Goal: Task Accomplishment & Management: Manage account settings

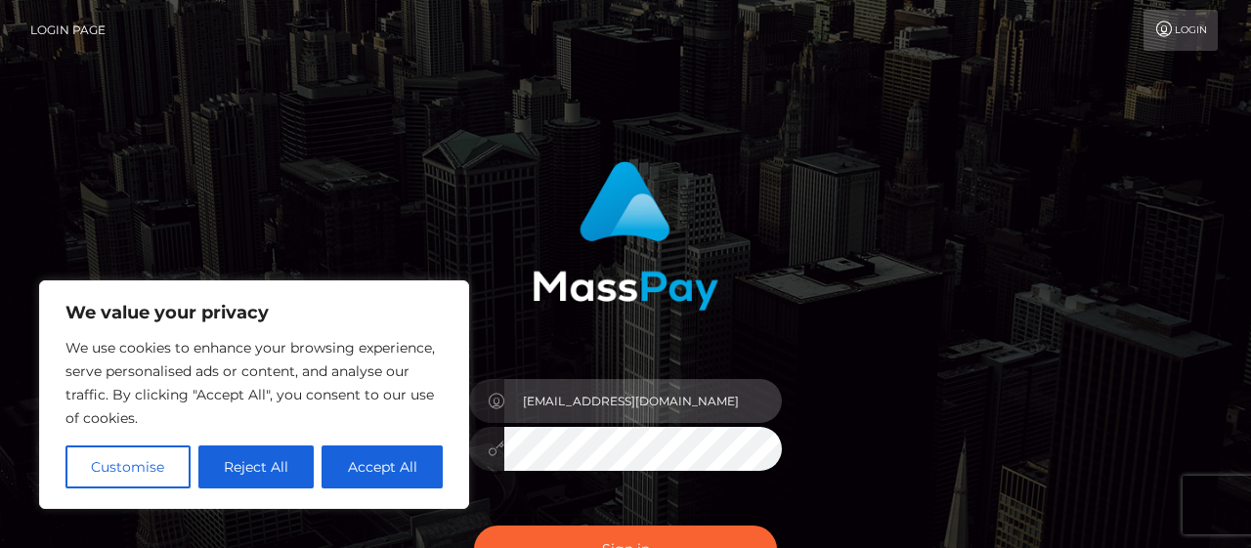
type input "[EMAIL_ADDRESS][DOMAIN_NAME]"
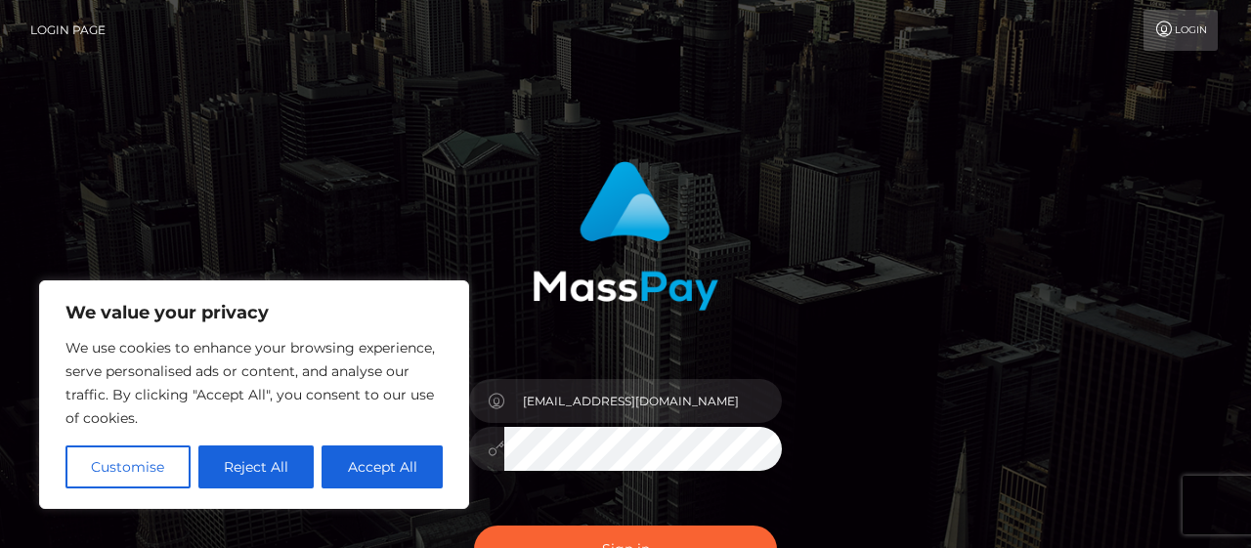
click at [474, 526] on button "Sign in" at bounding box center [625, 550] width 303 height 48
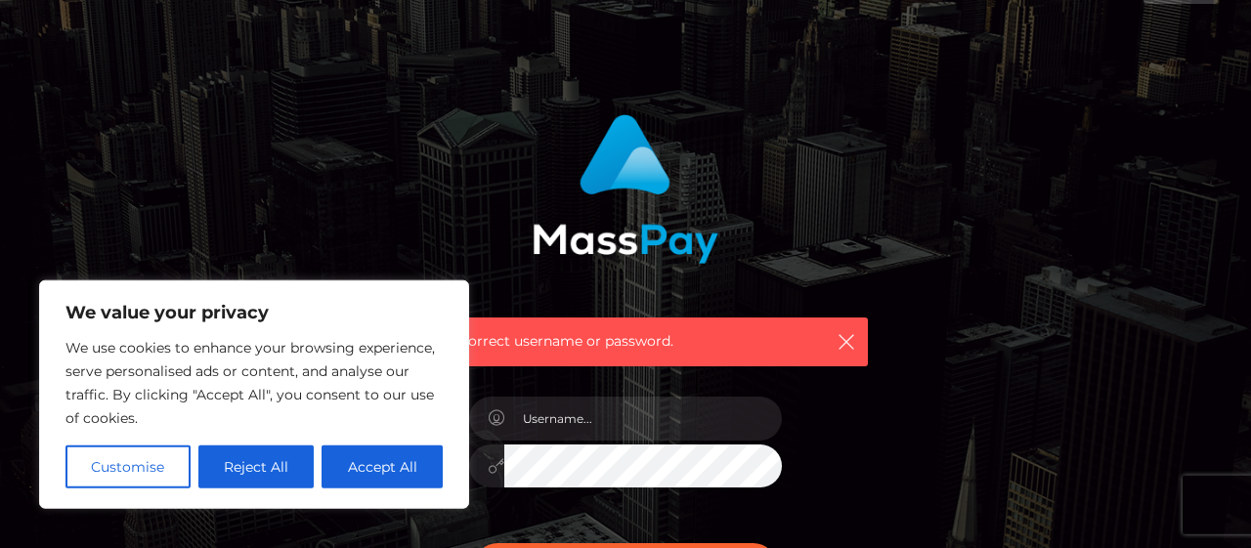
scroll to position [47, 0]
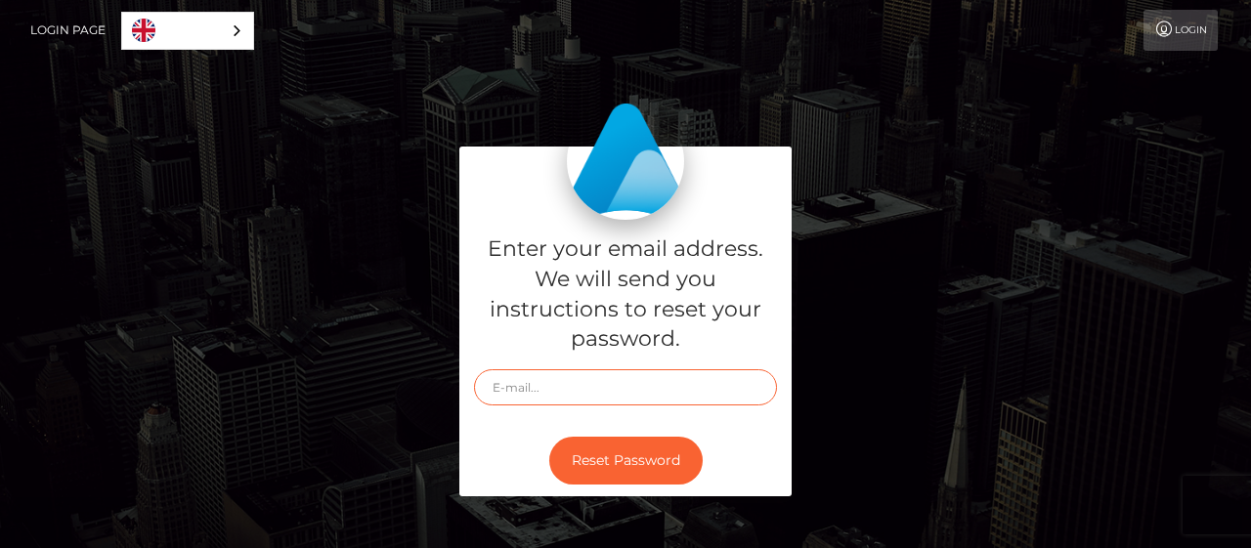
click at [605, 376] on input "text" at bounding box center [625, 387] width 303 height 36
type input "[EMAIL_ADDRESS][DOMAIN_NAME]"
click at [549, 437] on button "Reset Password" at bounding box center [625, 461] width 153 height 48
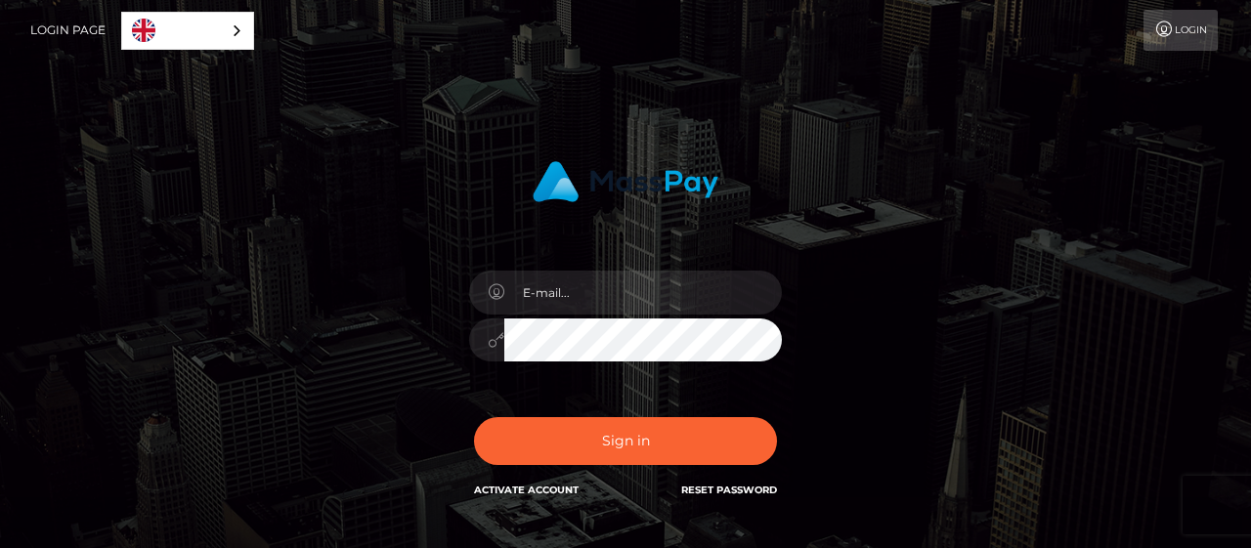
click at [690, 275] on div at bounding box center [625, 330] width 342 height 149
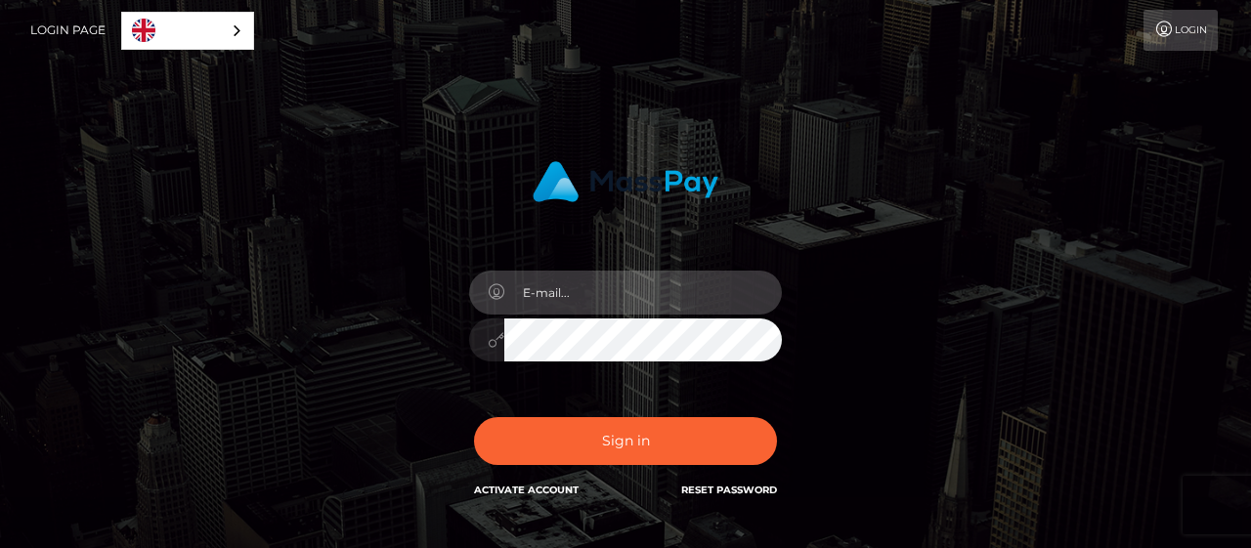
click at [690, 275] on input "email" at bounding box center [642, 293] width 277 height 44
type input "[EMAIL_ADDRESS][DOMAIN_NAME]"
click at [474, 417] on button "Sign in" at bounding box center [625, 441] width 303 height 48
